Goal: Information Seeking & Learning: Find specific fact

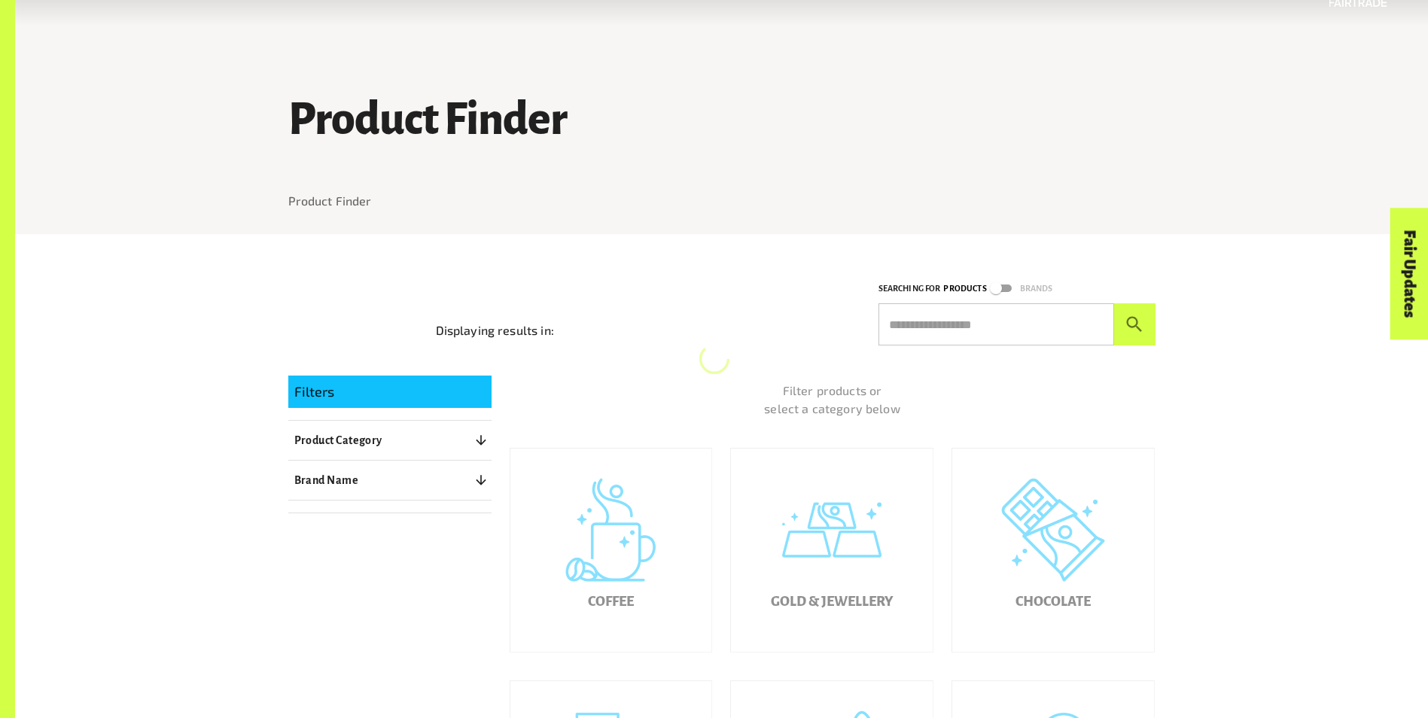
scroll to position [75, 0]
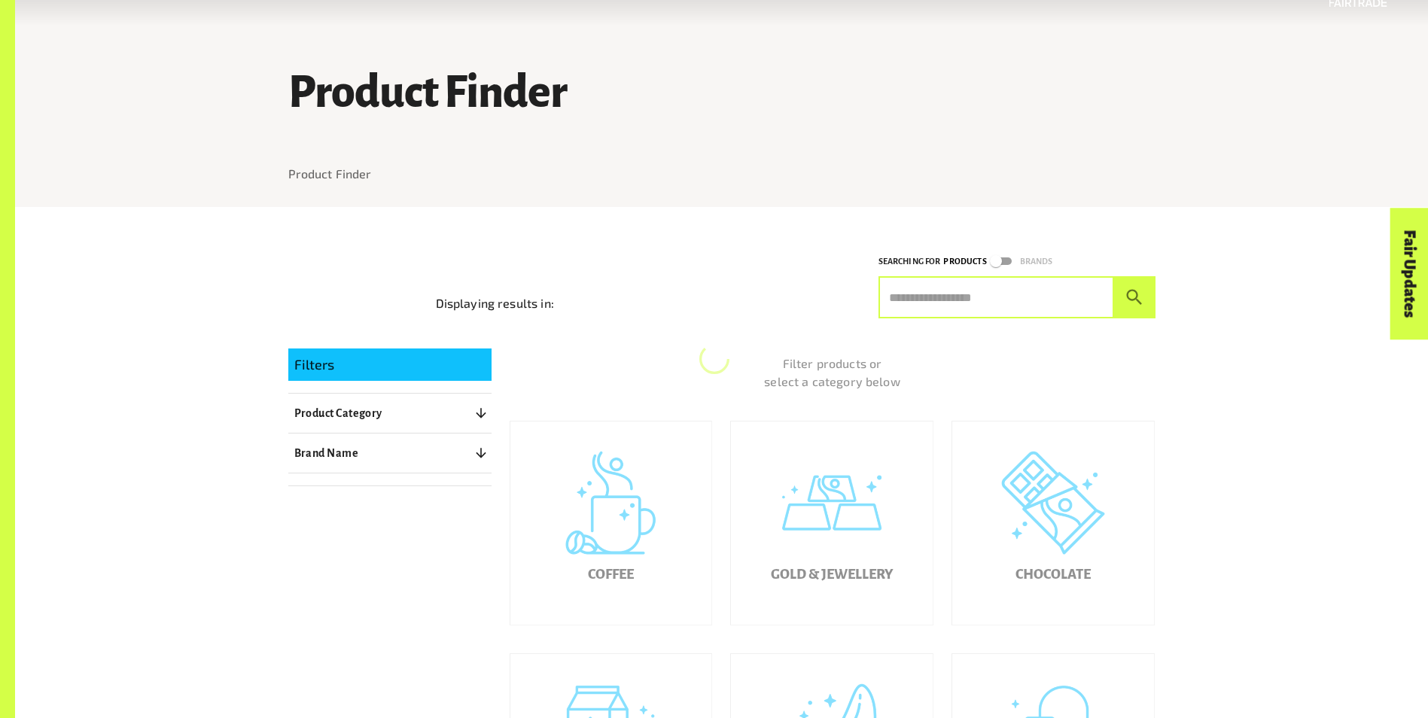
click at [956, 293] on input "text" at bounding box center [996, 297] width 236 height 42
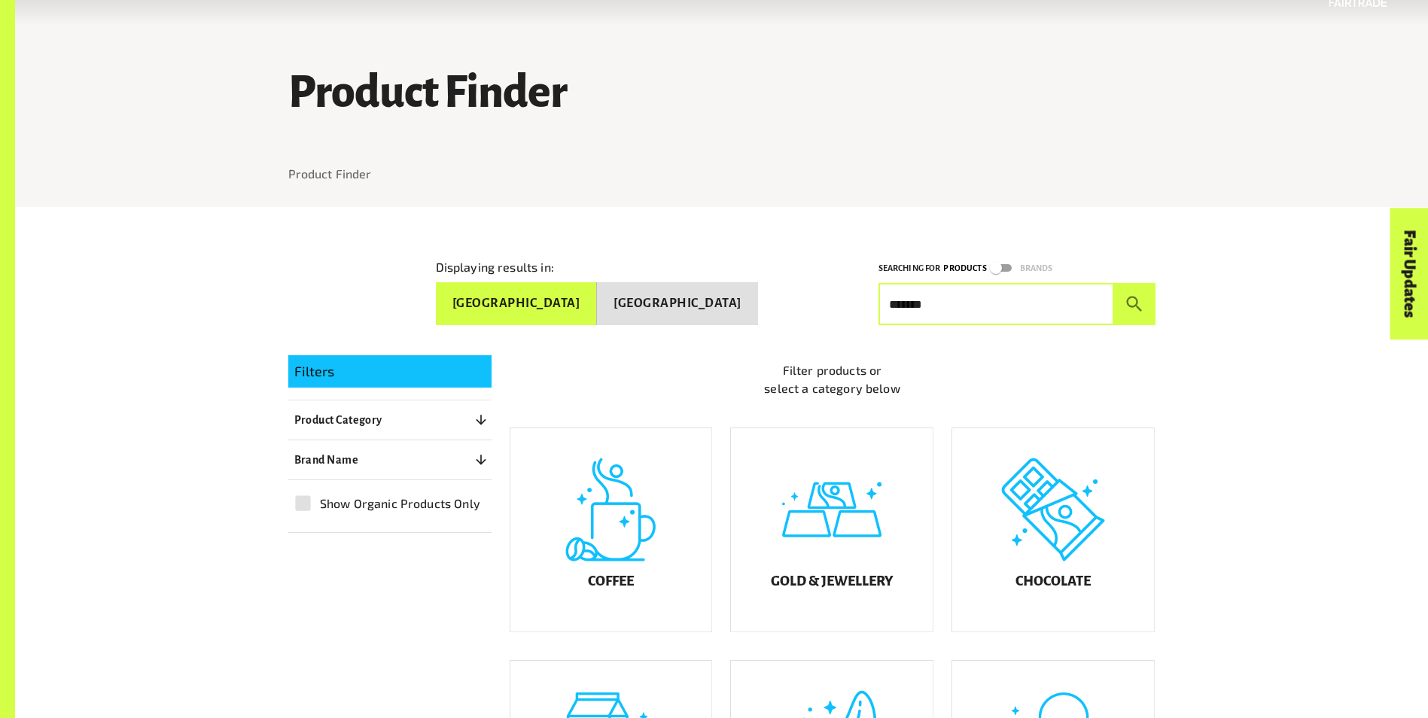
click at [1114, 283] on button "submit" at bounding box center [1134, 304] width 41 height 42
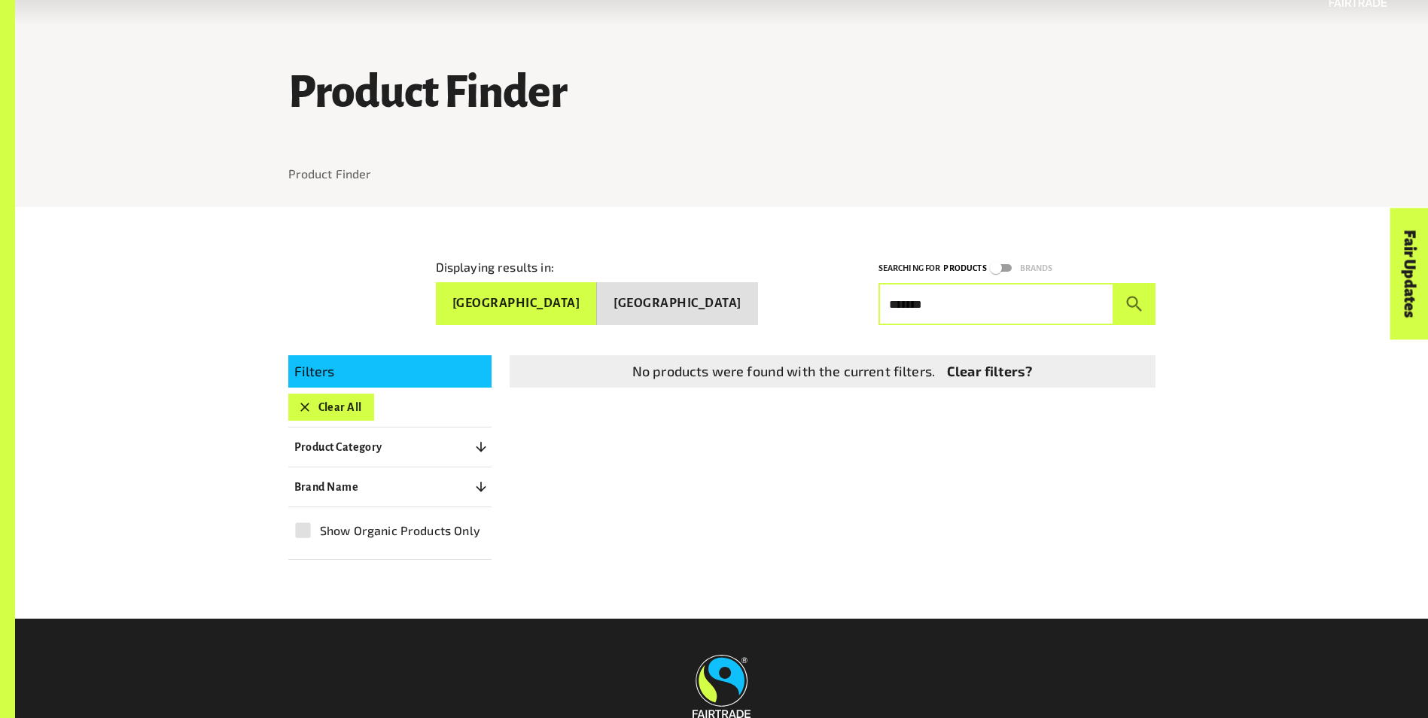
drag, startPoint x: 928, startPoint y: 306, endPoint x: 835, endPoint y: 319, distance: 94.3
click at [835, 319] on div "Displaying results in: [GEOGRAPHIC_DATA] [GEOGRAPHIC_DATA] Searching for Produc…" at bounding box center [721, 413] width 903 height 412
type input "*******"
click at [1114, 283] on button "submit" at bounding box center [1134, 304] width 41 height 42
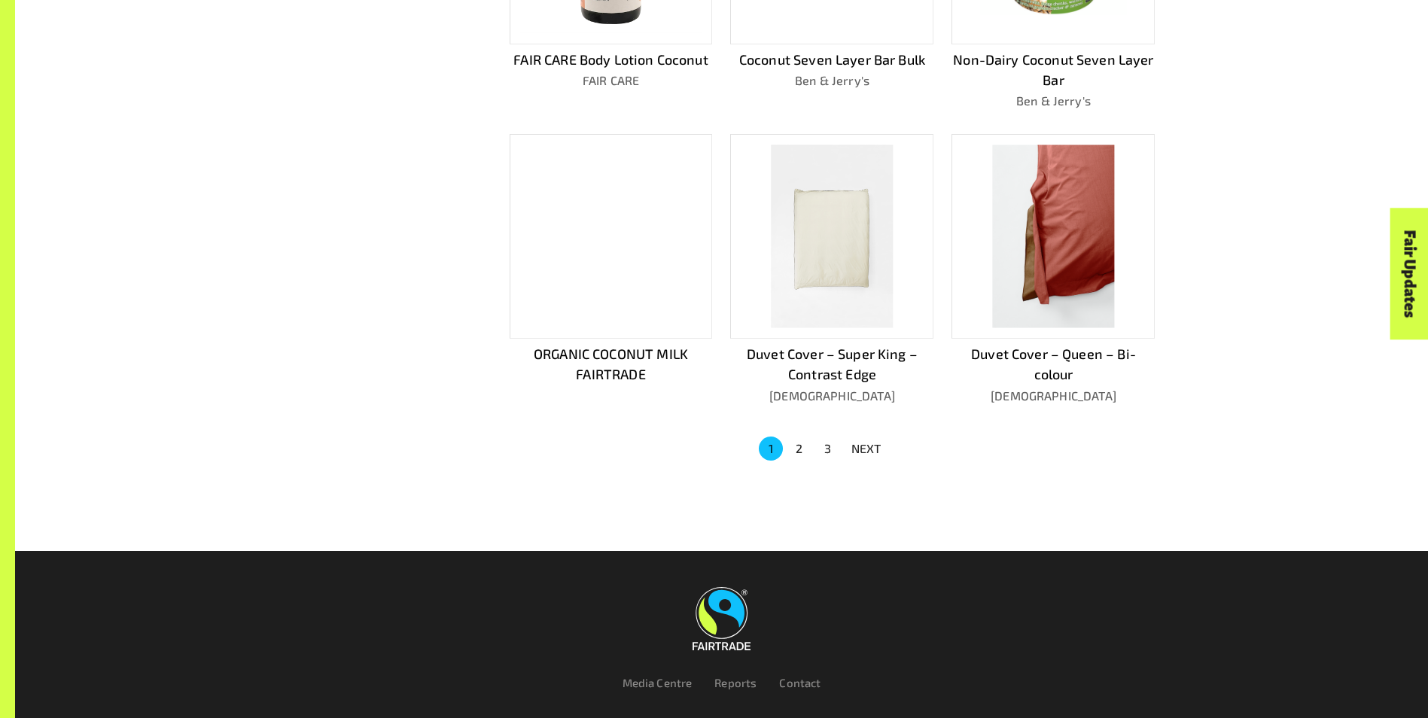
scroll to position [979, 0]
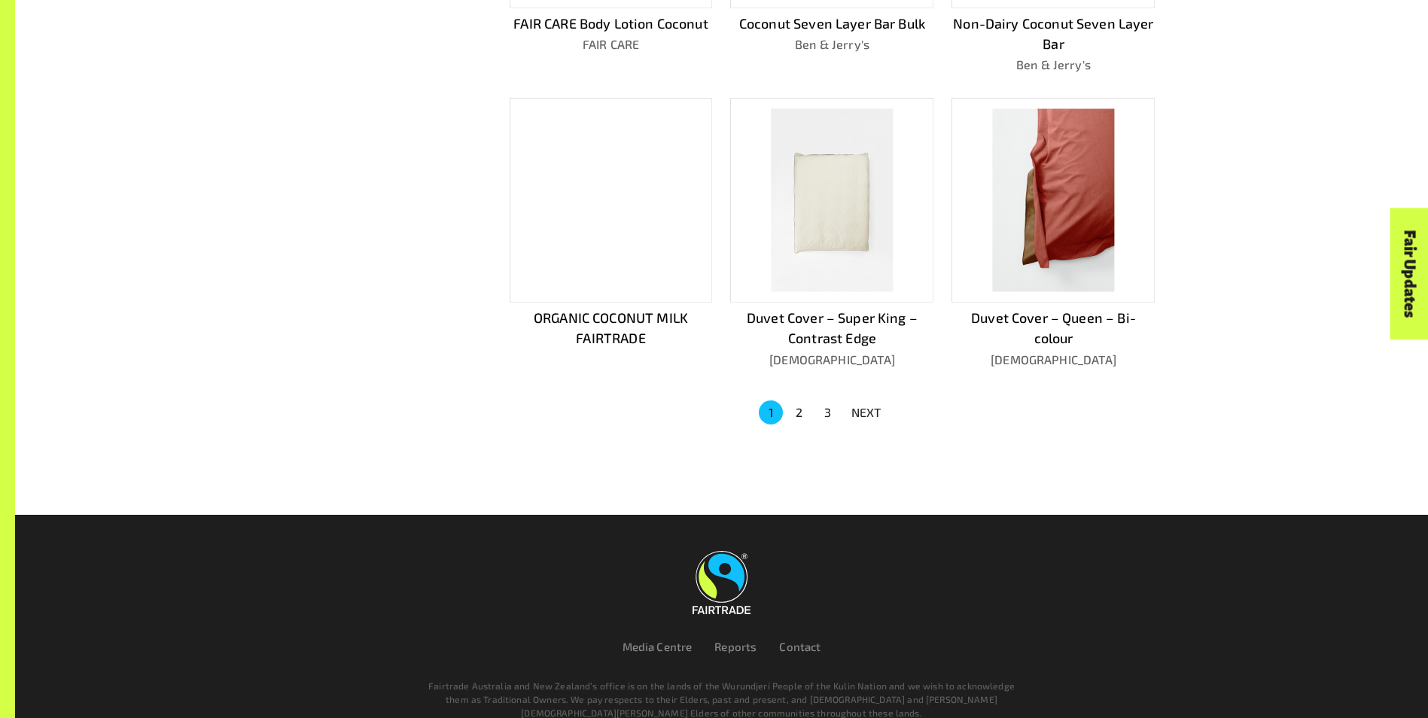
click at [804, 410] on button "2" at bounding box center [799, 412] width 24 height 24
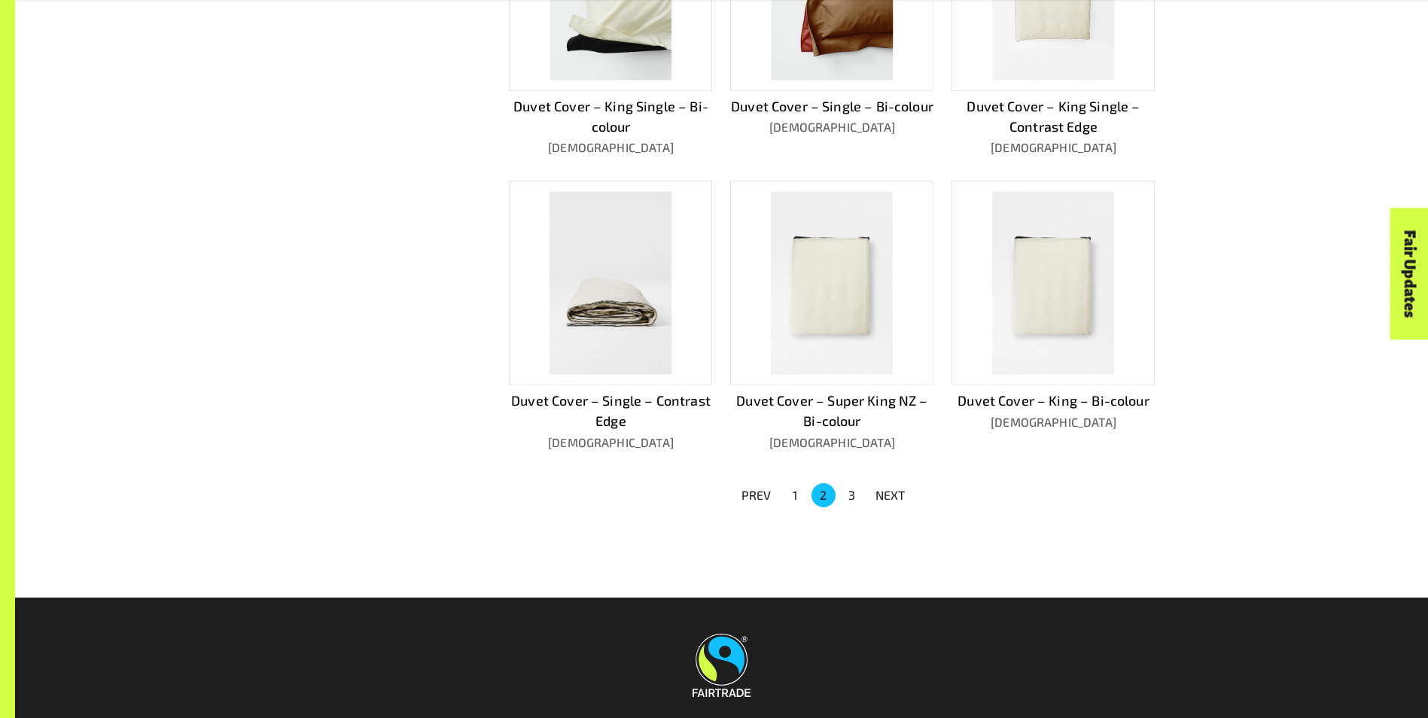
scroll to position [903, 0]
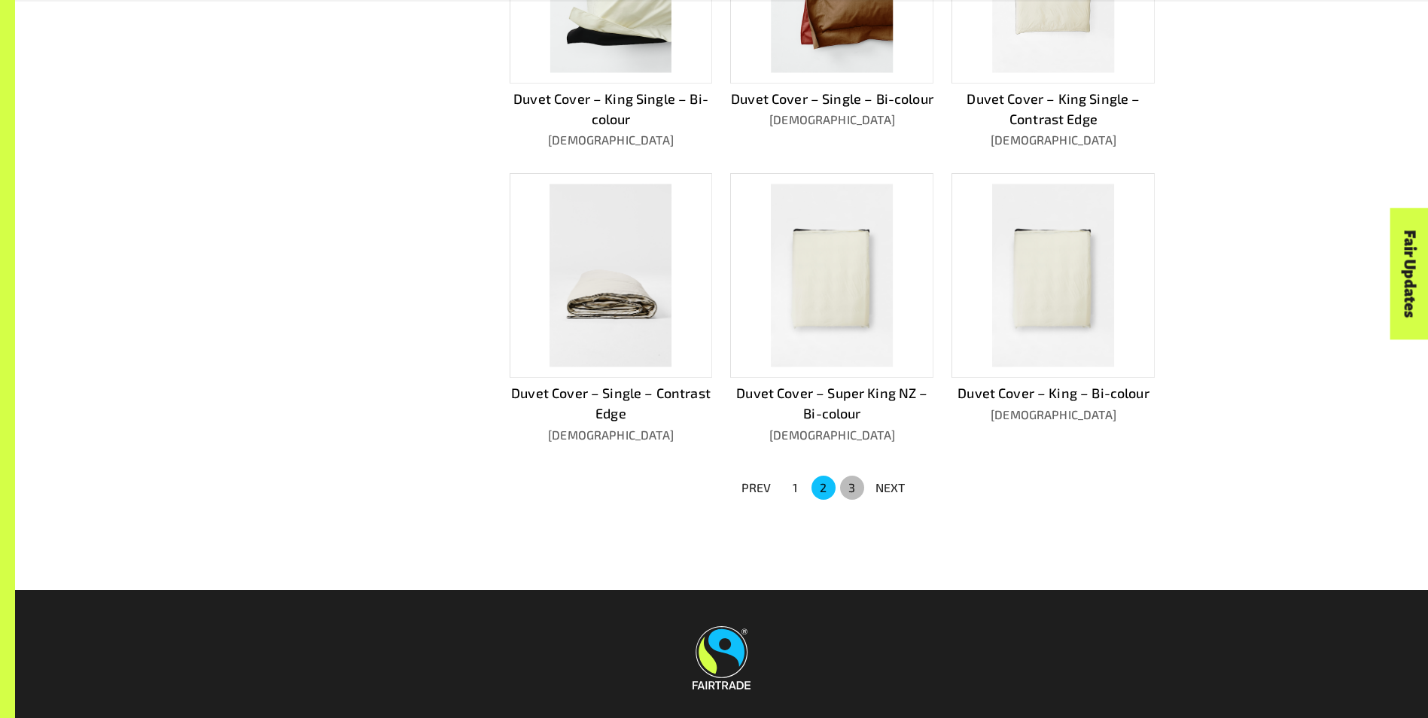
click at [854, 485] on button "3" at bounding box center [852, 488] width 24 height 24
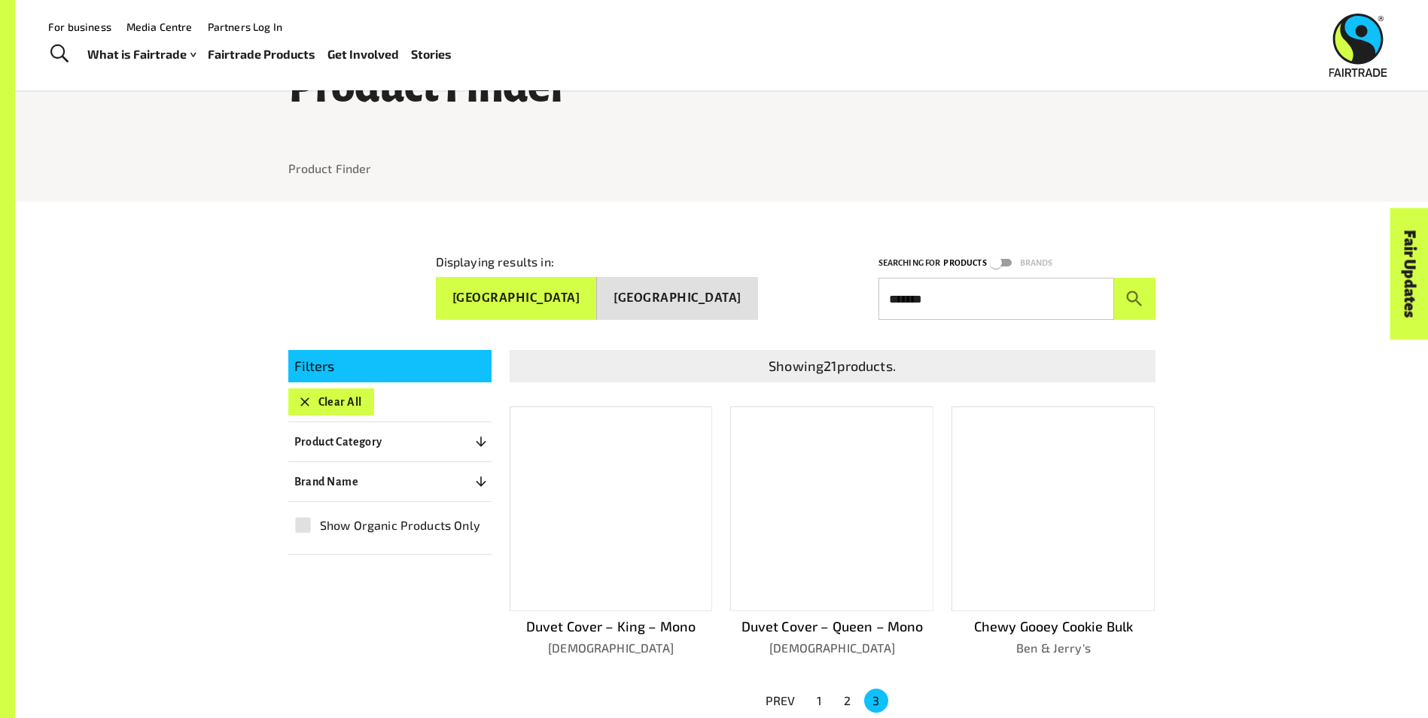
scroll to position [0, 0]
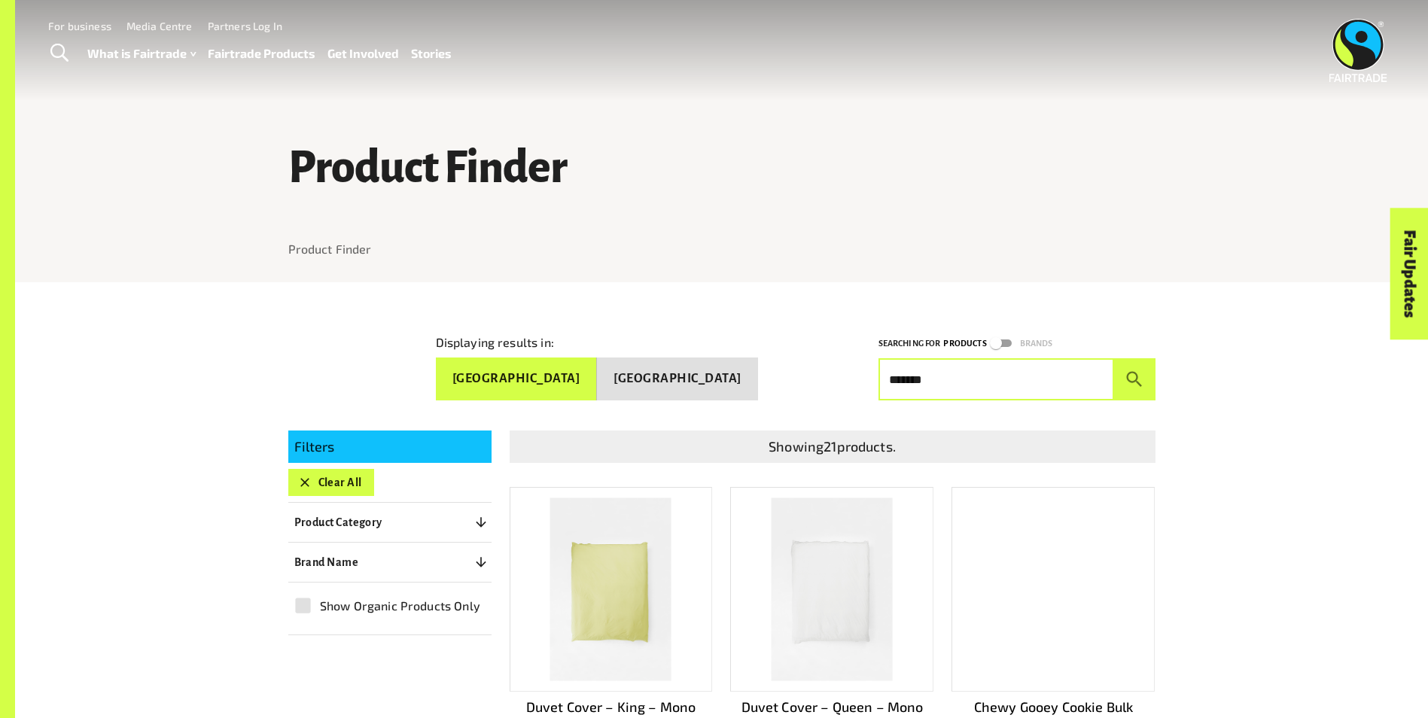
drag, startPoint x: 961, startPoint y: 373, endPoint x: 845, endPoint y: 388, distance: 116.9
click at [845, 384] on div "Displaying results in: [GEOGRAPHIC_DATA] [GEOGRAPHIC_DATA] Searching for Produc…" at bounding box center [712, 354] width 885 height 91
click at [710, 377] on button "[GEOGRAPHIC_DATA]" at bounding box center [677, 379] width 161 height 43
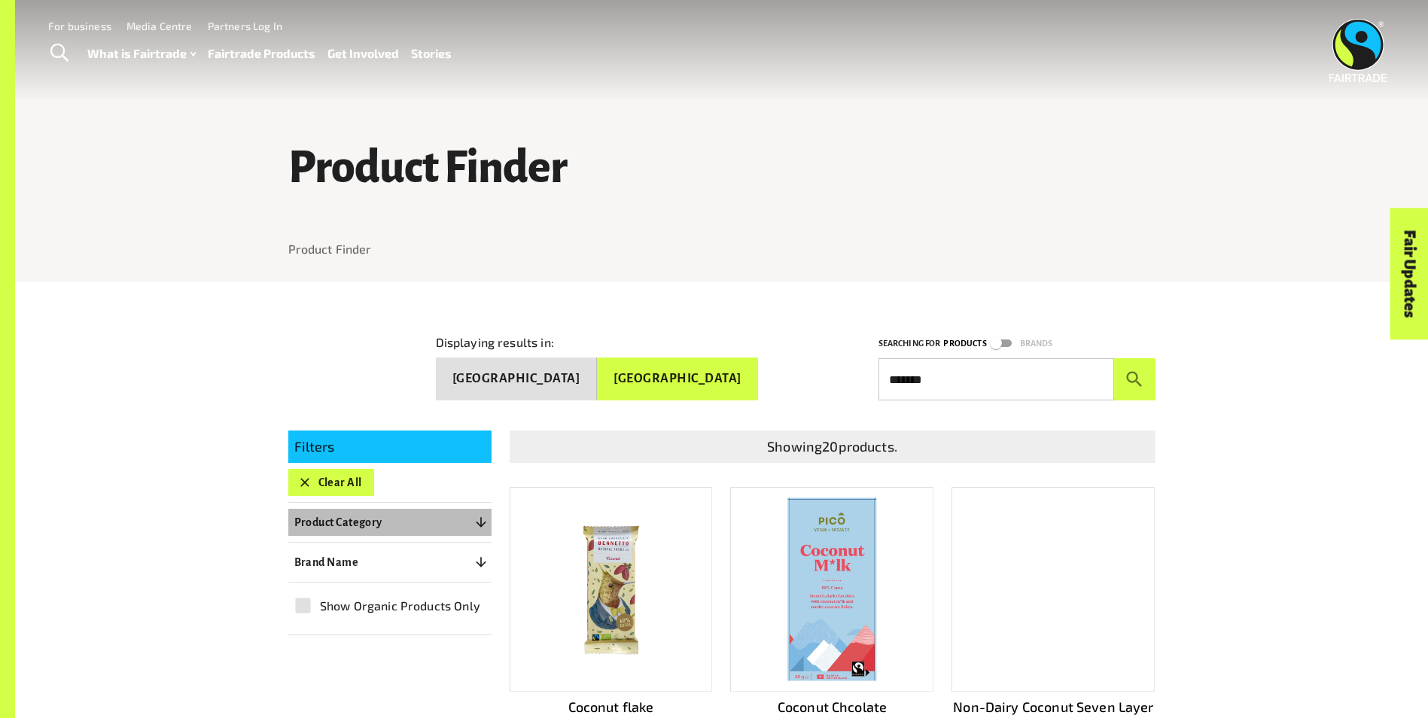
click at [479, 522] on icon "button" at bounding box center [480, 522] width 15 height 15
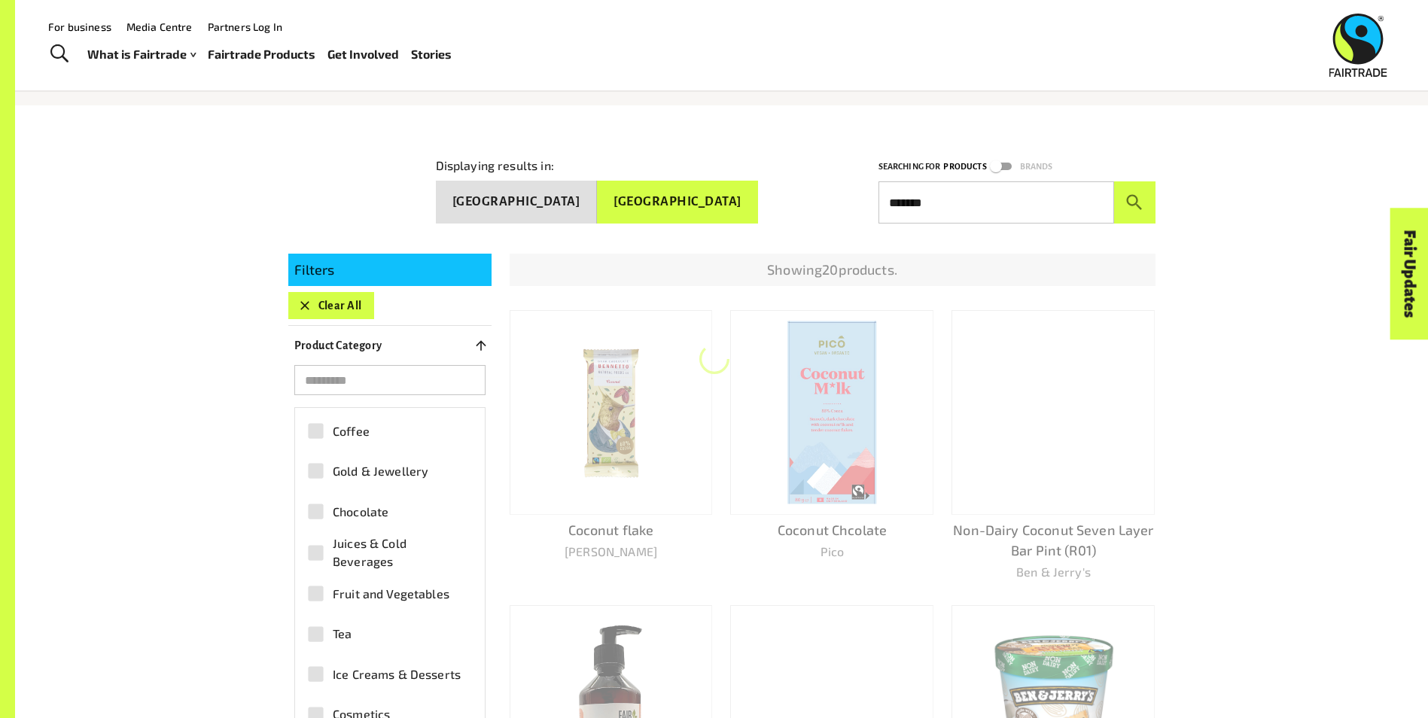
scroll to position [151, 0]
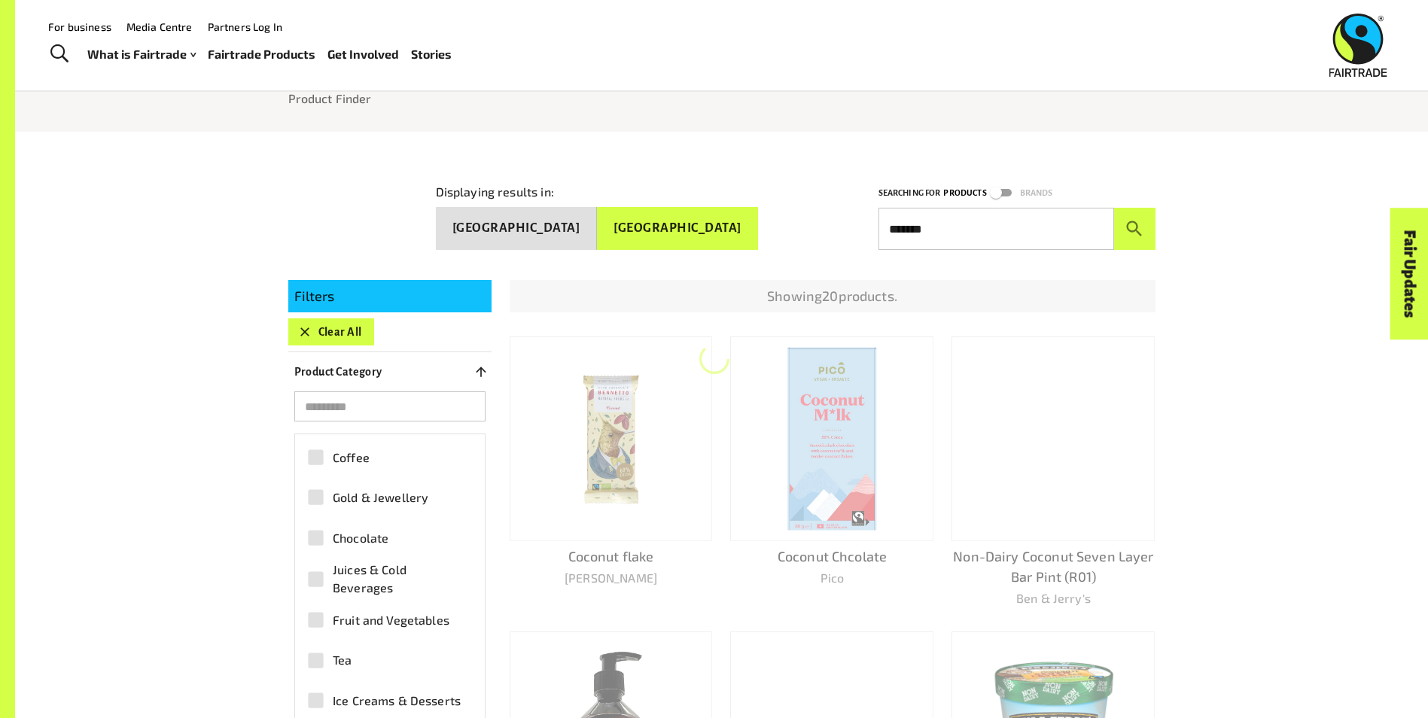
click at [379, 405] on input "search" at bounding box center [389, 406] width 191 height 30
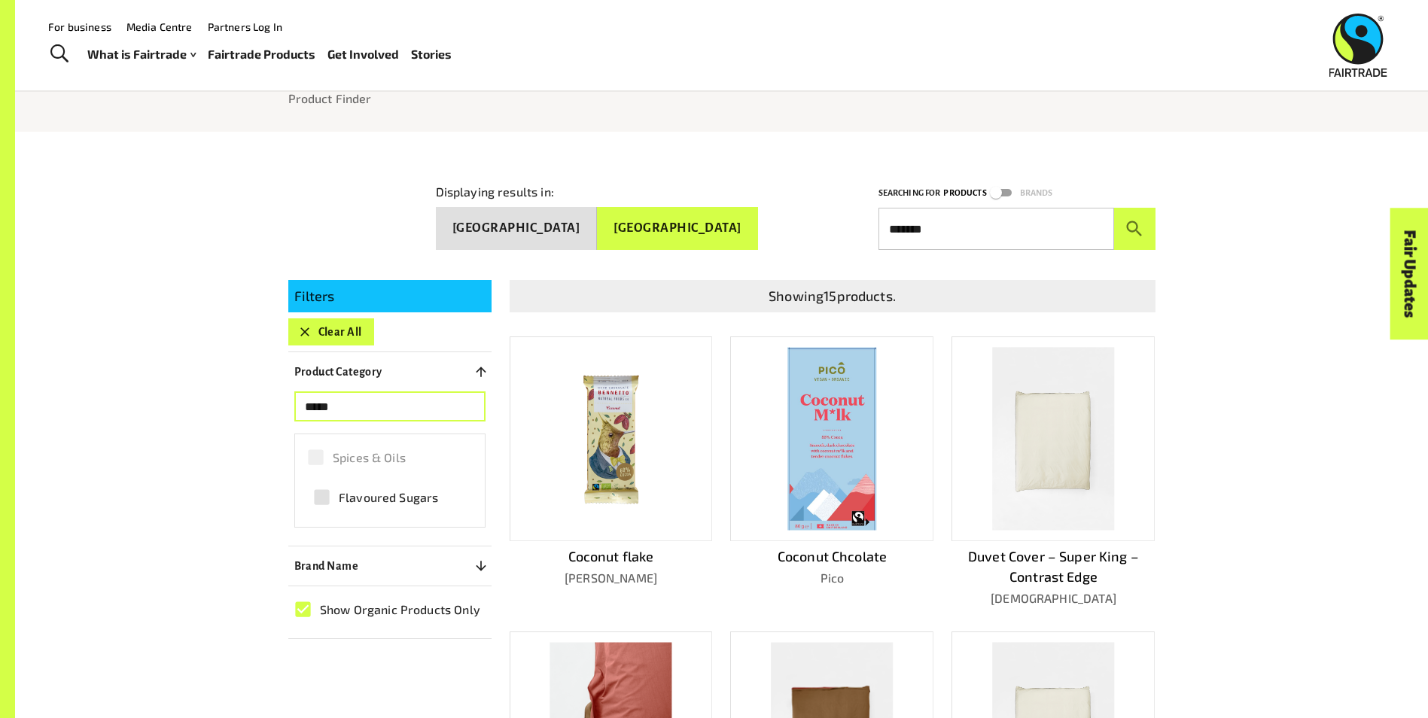
type input "*****"
